Goal: Task Accomplishment & Management: Use online tool/utility

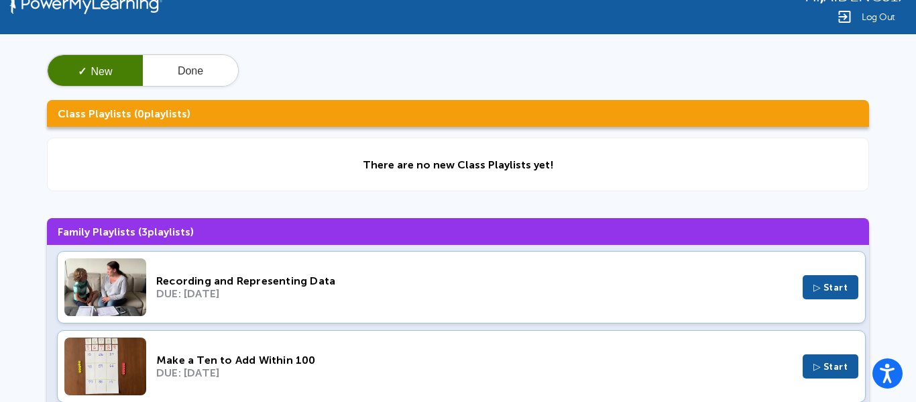
scroll to position [168, 0]
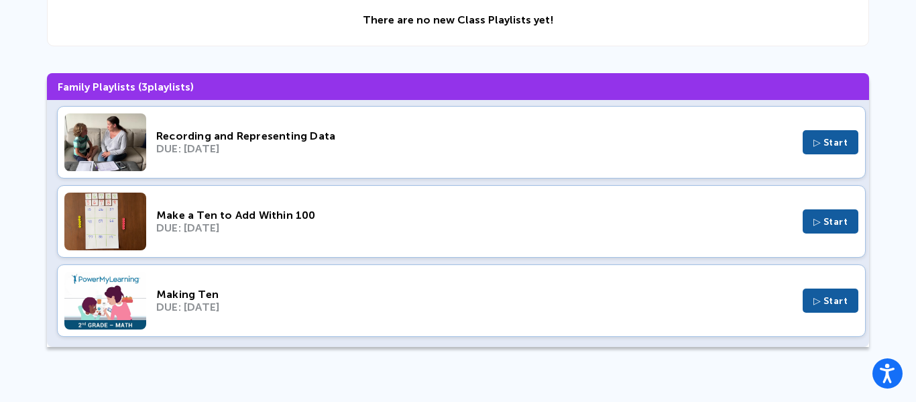
click at [151, 307] on div "Making Ten DUE: [DATE] ▷ Start" at bounding box center [461, 300] width 808 height 72
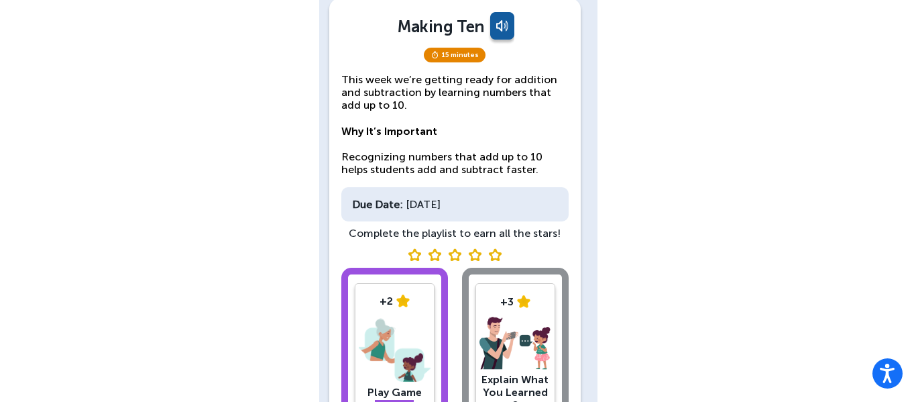
scroll to position [162, 0]
